Goal: Register for event/course

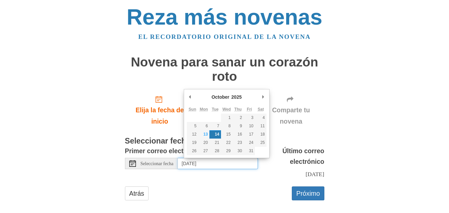
click at [196, 168] on input "Tuesday, October 14th" at bounding box center [218, 163] width 80 height 11
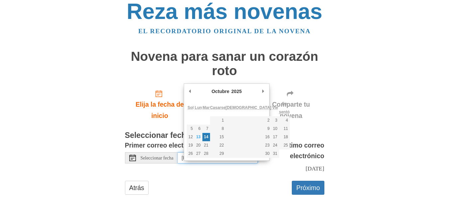
scroll to position [7, 0]
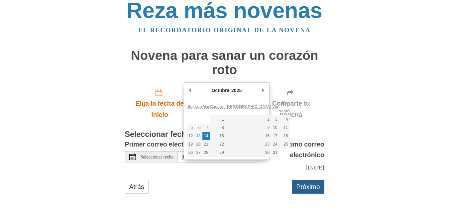
click at [311, 186] on font "Próximo" at bounding box center [308, 186] width 24 height 7
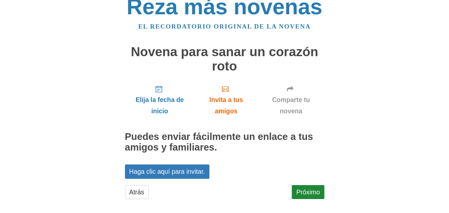
scroll to position [16, 0]
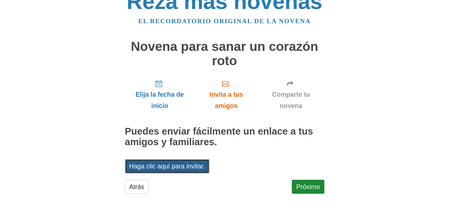
click at [191, 171] on link "Haga clic aquí para invitar." at bounding box center [167, 166] width 84 height 14
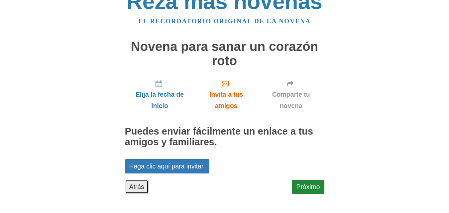
click at [138, 184] on font "Atrás" at bounding box center [136, 186] width 15 height 7
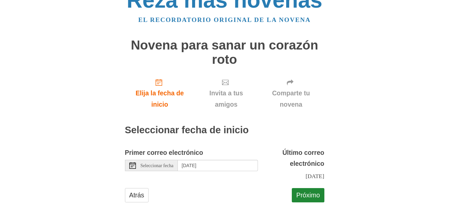
scroll to position [26, 0]
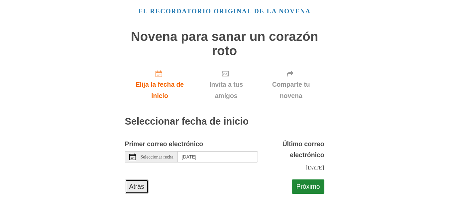
click at [140, 188] on font "Atrás" at bounding box center [136, 186] width 15 height 7
